Goal: Transaction & Acquisition: Purchase product/service

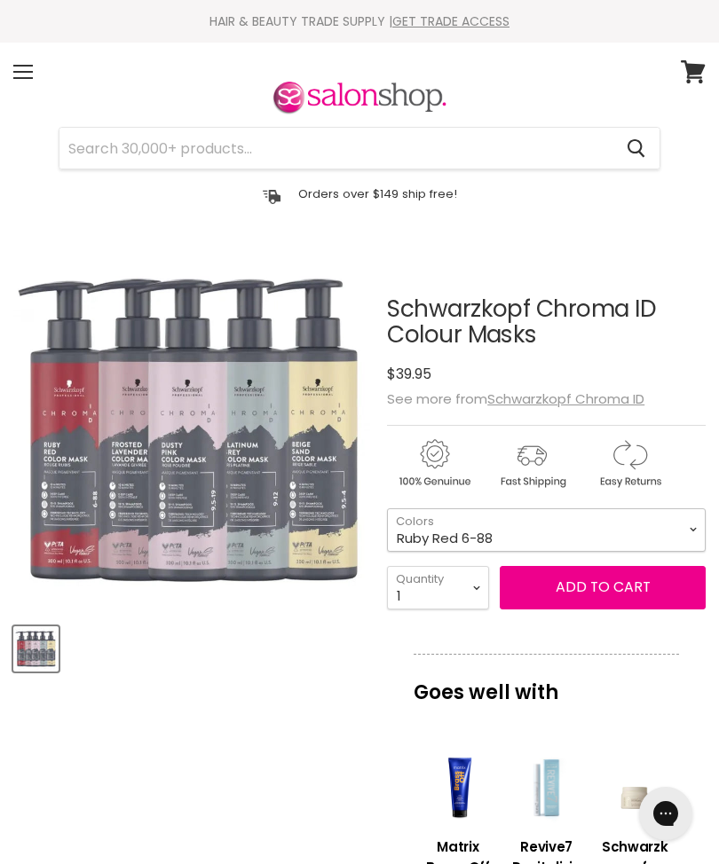
click at [695, 533] on select "Clear Dusty Pink 9.5-19 Pear Silver 95-1 Glazed Caramel 8-46 Platinum Grey 9-12…" at bounding box center [546, 529] width 319 height 43
select select "Platinum Grey 9-12"
click at [54, 643] on img "Product thumbnails" at bounding box center [36, 649] width 42 height 42
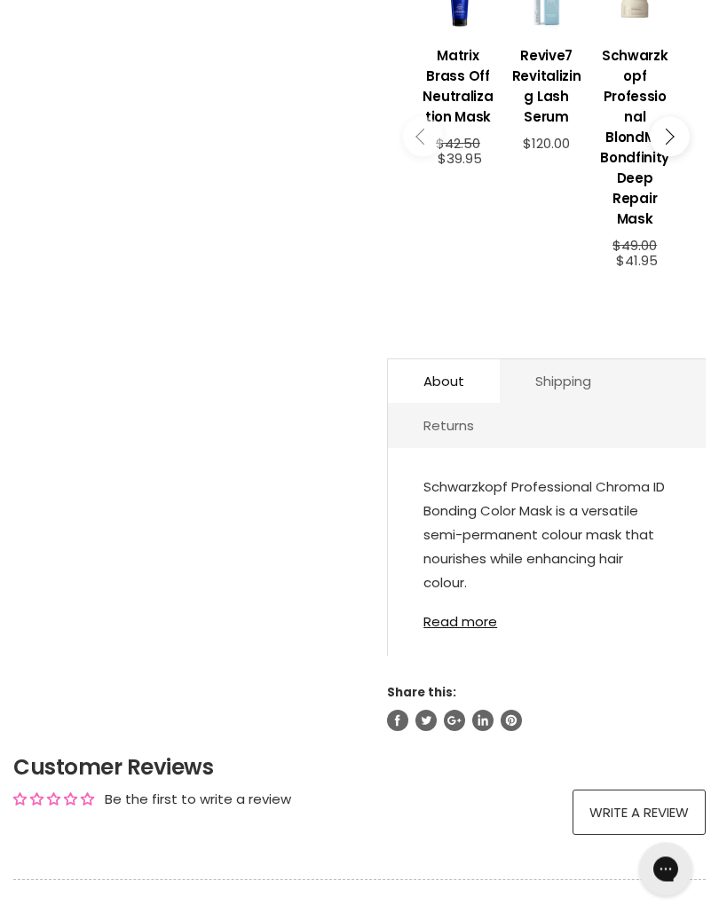
scroll to position [791, 0]
click at [471, 620] on link "Read more" at bounding box center [546, 616] width 247 height 26
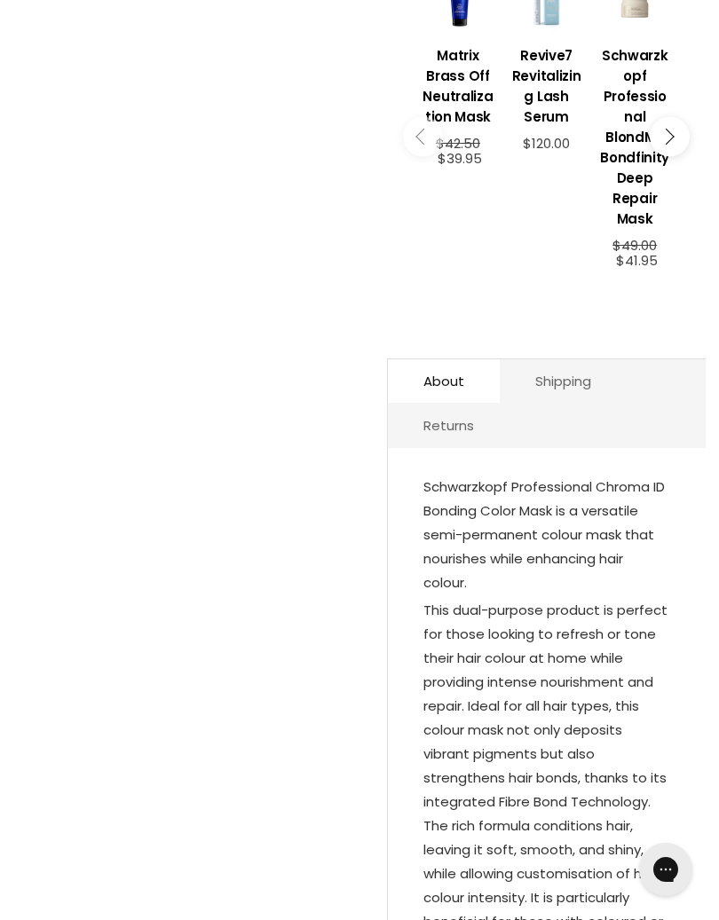
click at [678, 691] on div "Schwarzkopf Professional Chroma ID Bonding Color Mask is a versatile semi-perma…" at bounding box center [547, 919] width 318 height 907
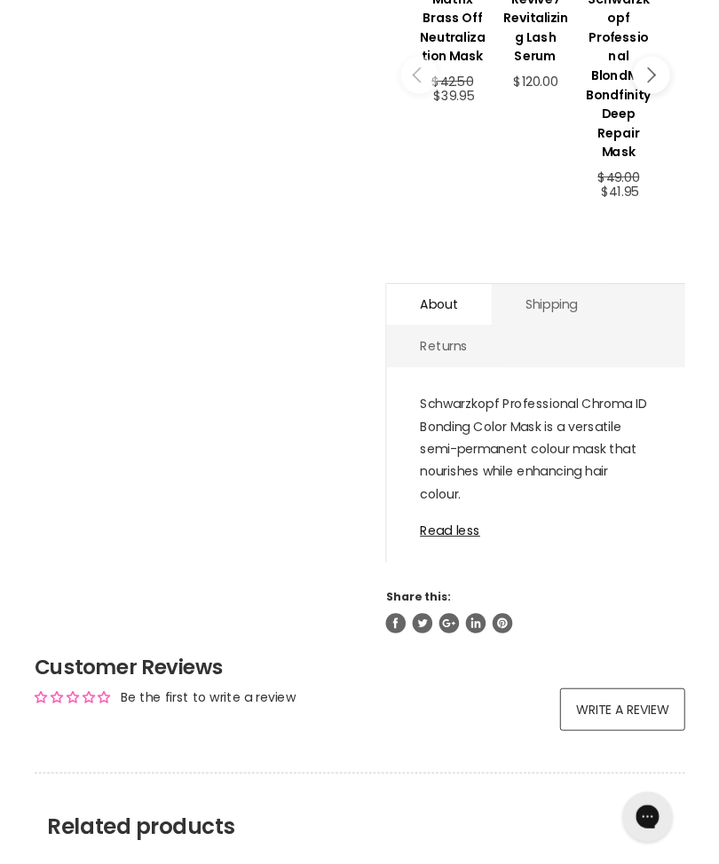
scroll to position [845, 0]
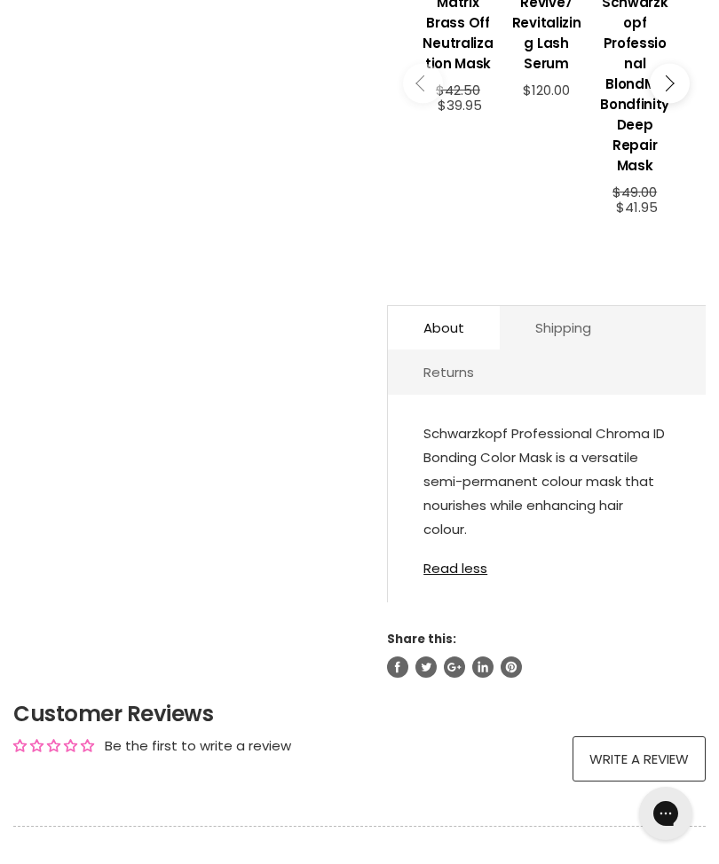
click at [620, 462] on p "Schwarzkopf Professional Chroma ID Bonding Color Mask is a versatile semi-perma…" at bounding box center [546, 482] width 247 height 123
click at [576, 322] on link "Shipping" at bounding box center [563, 327] width 127 height 43
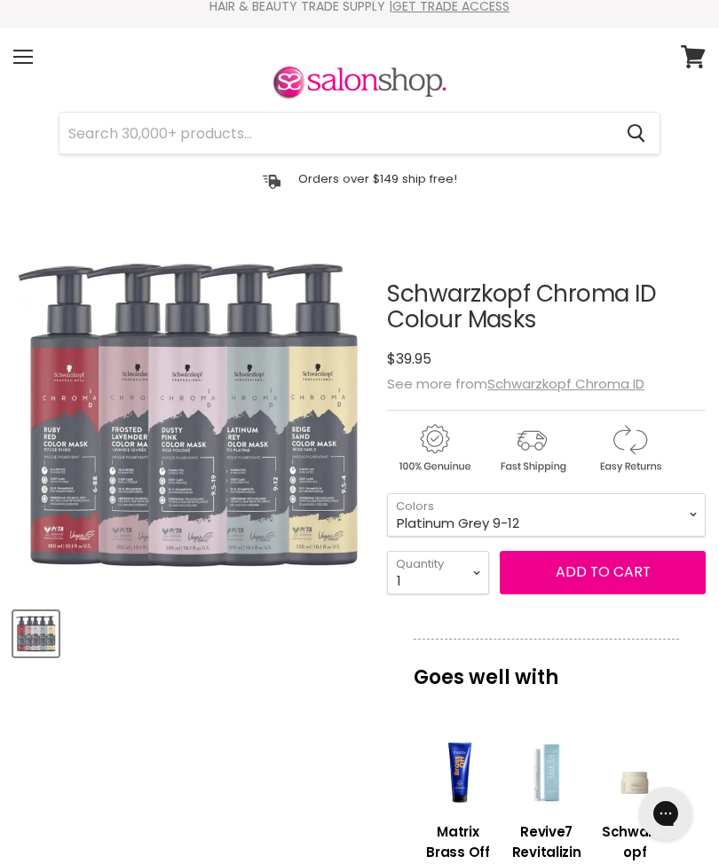
scroll to position [0, 0]
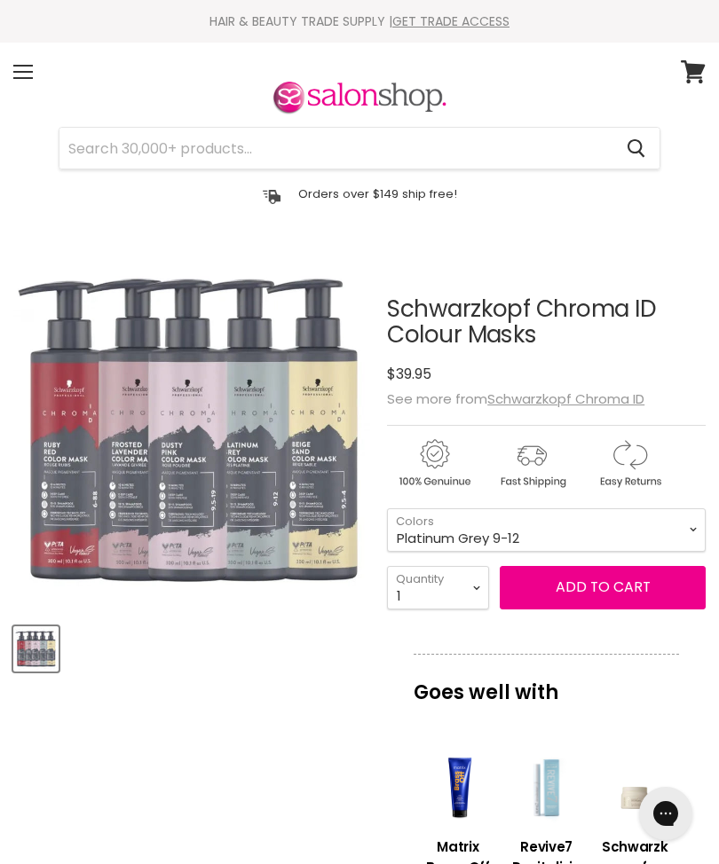
click at [605, 395] on u "Schwarzkopf Chroma ID" at bounding box center [565, 398] width 157 height 19
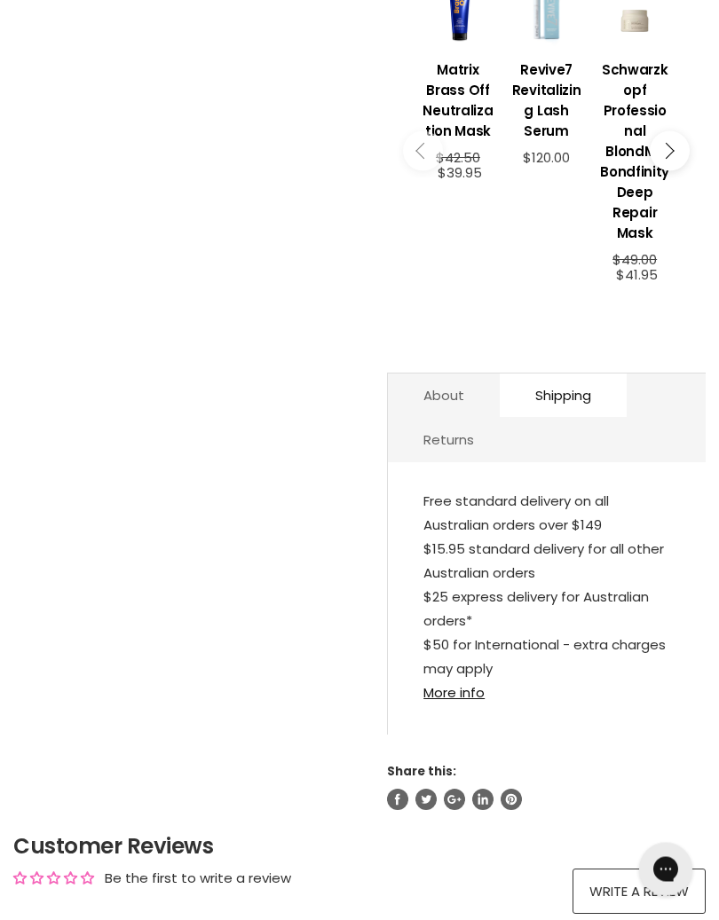
scroll to position [777, 0]
click at [460, 689] on link "More info" at bounding box center [453, 692] width 61 height 19
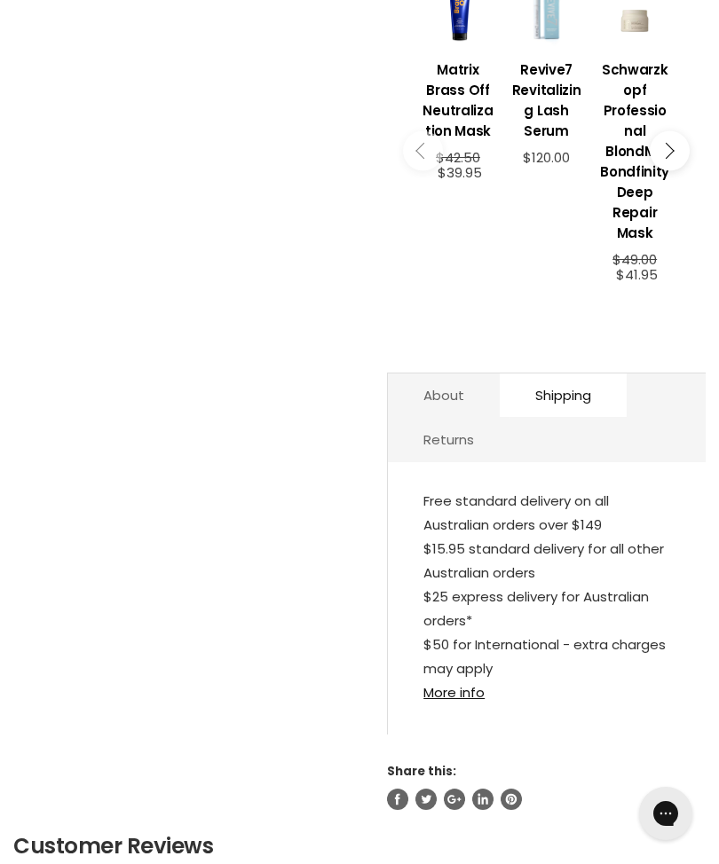
click at [471, 392] on link "About" at bounding box center [444, 395] width 112 height 43
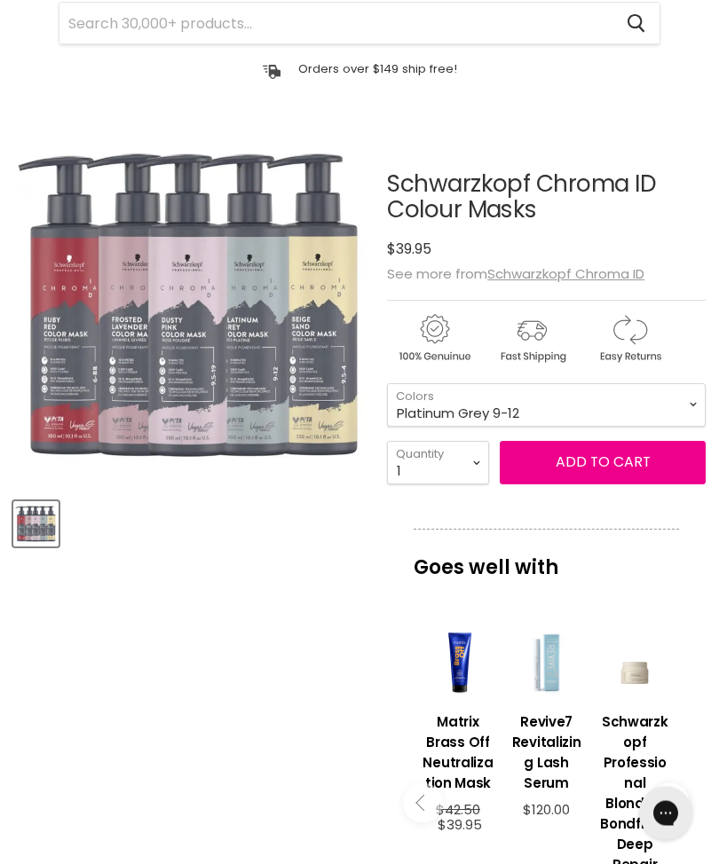
scroll to position [125, 0]
